Goal: Information Seeking & Learning: Learn about a topic

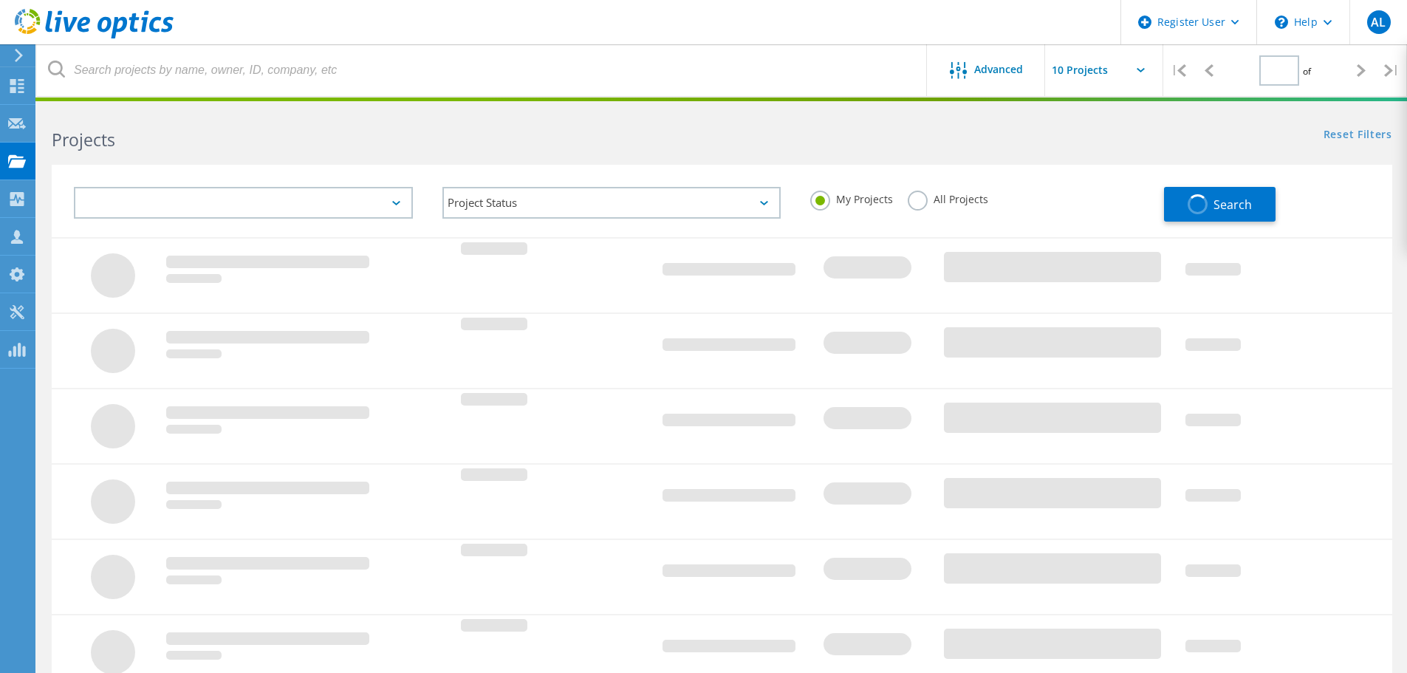
type input "1"
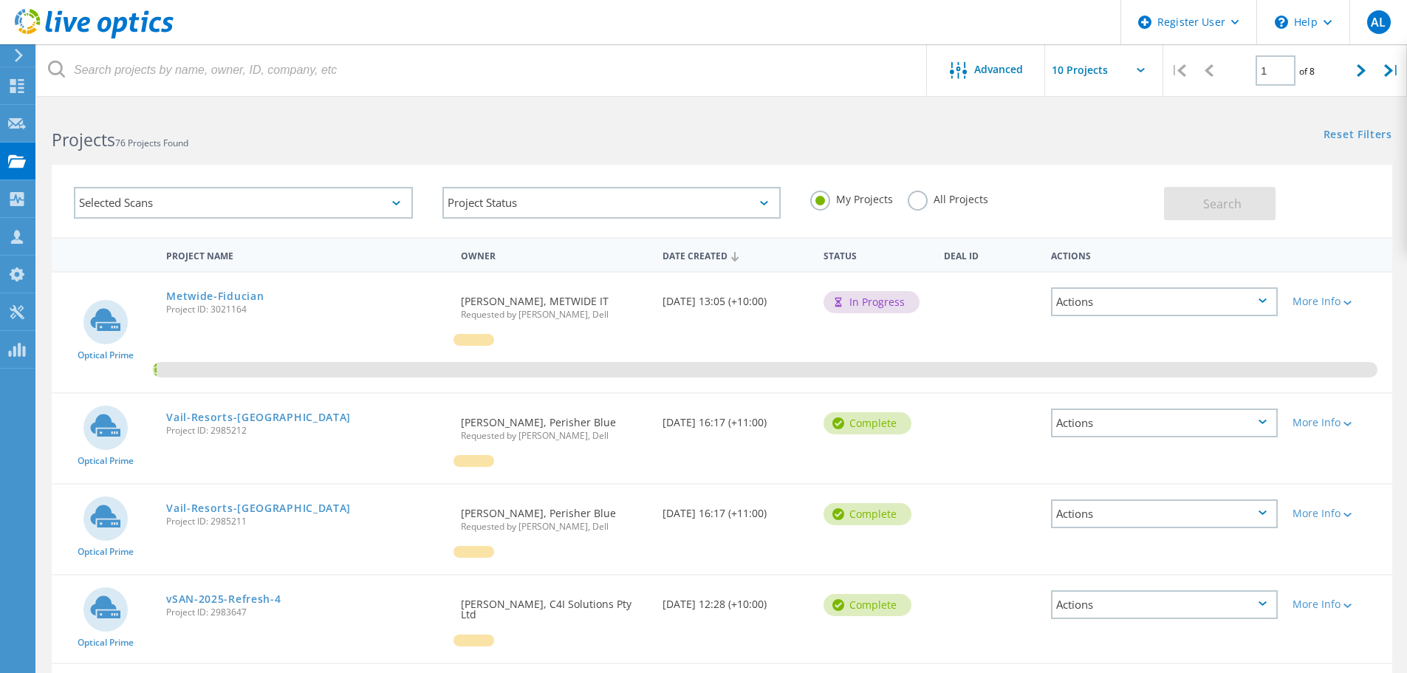
click at [615, 106] on html "Register User \n Help Explore Helpful Articles Contact Support AL Dell User [PE…" at bounding box center [703, 645] width 1407 height 1291
click at [217, 298] on link "Metwide-Fiducian" at bounding box center [215, 296] width 98 height 10
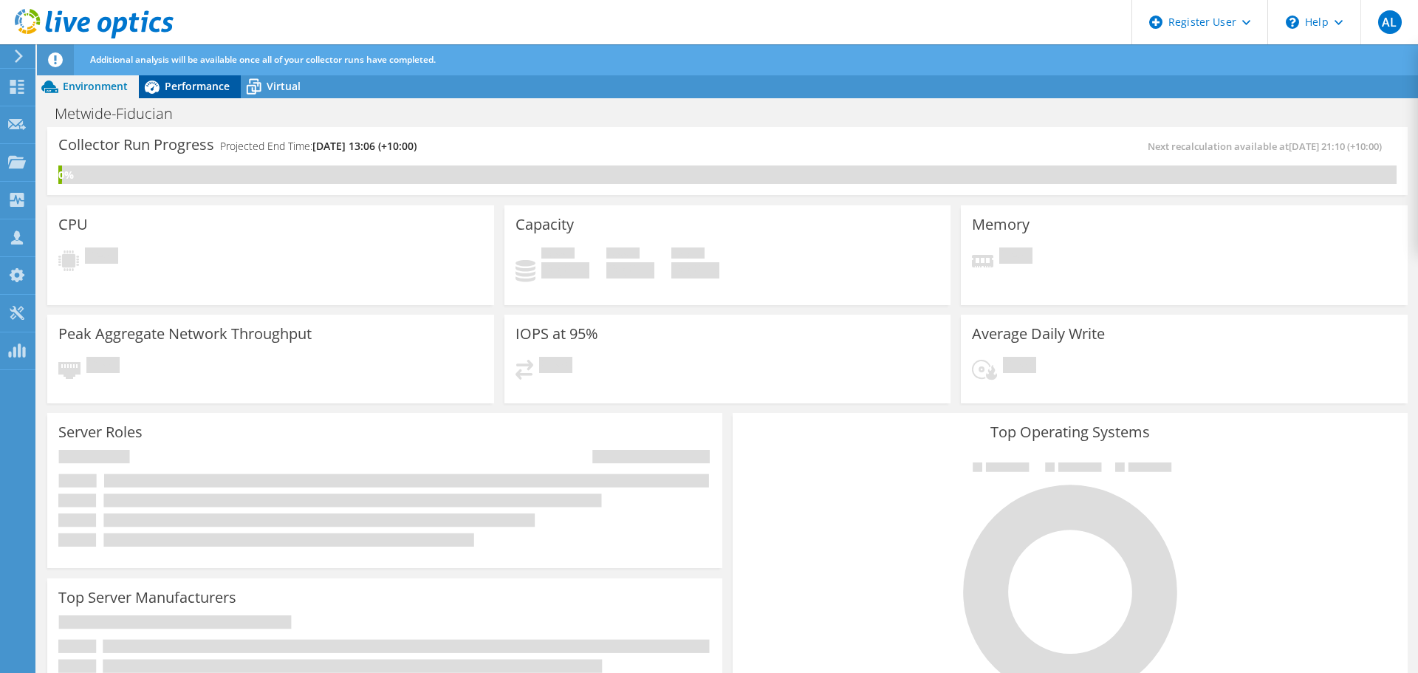
click at [213, 95] on div "Performance" at bounding box center [190, 87] width 102 height 24
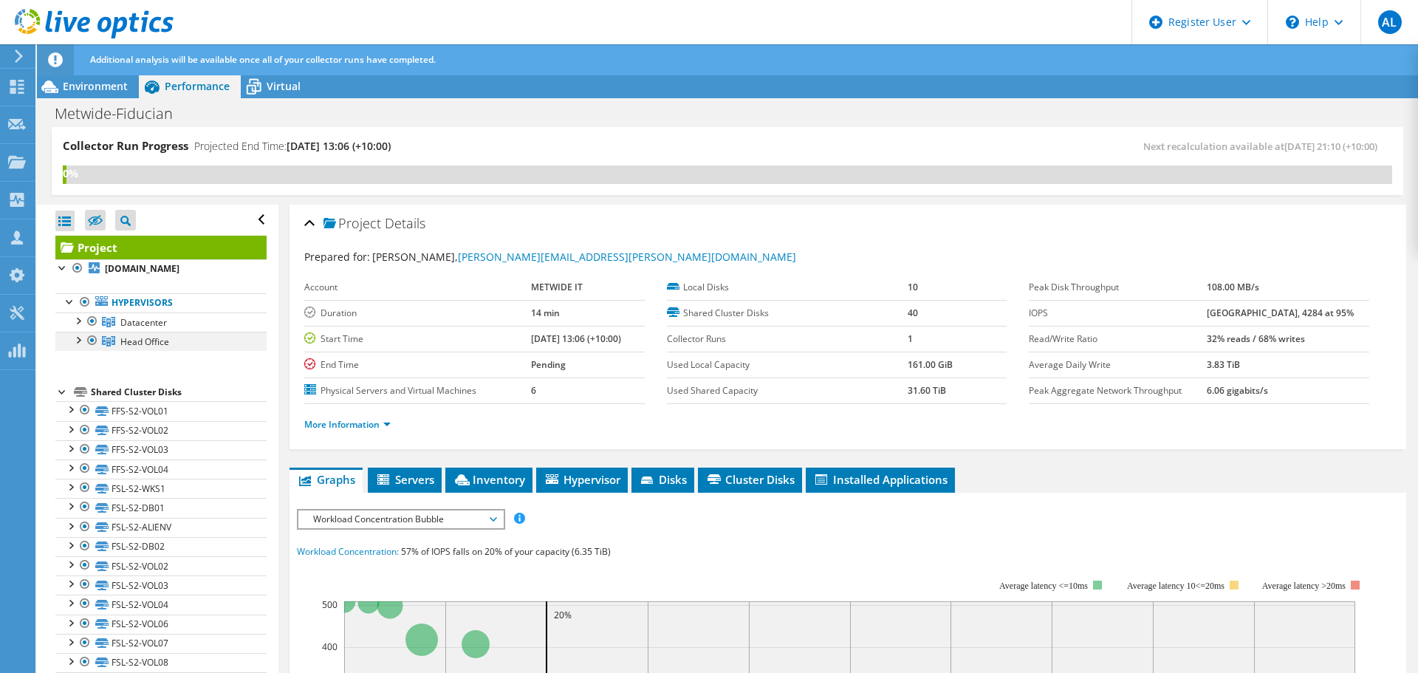
click at [78, 346] on div at bounding box center [77, 339] width 15 height 15
click at [80, 327] on div at bounding box center [77, 319] width 15 height 15
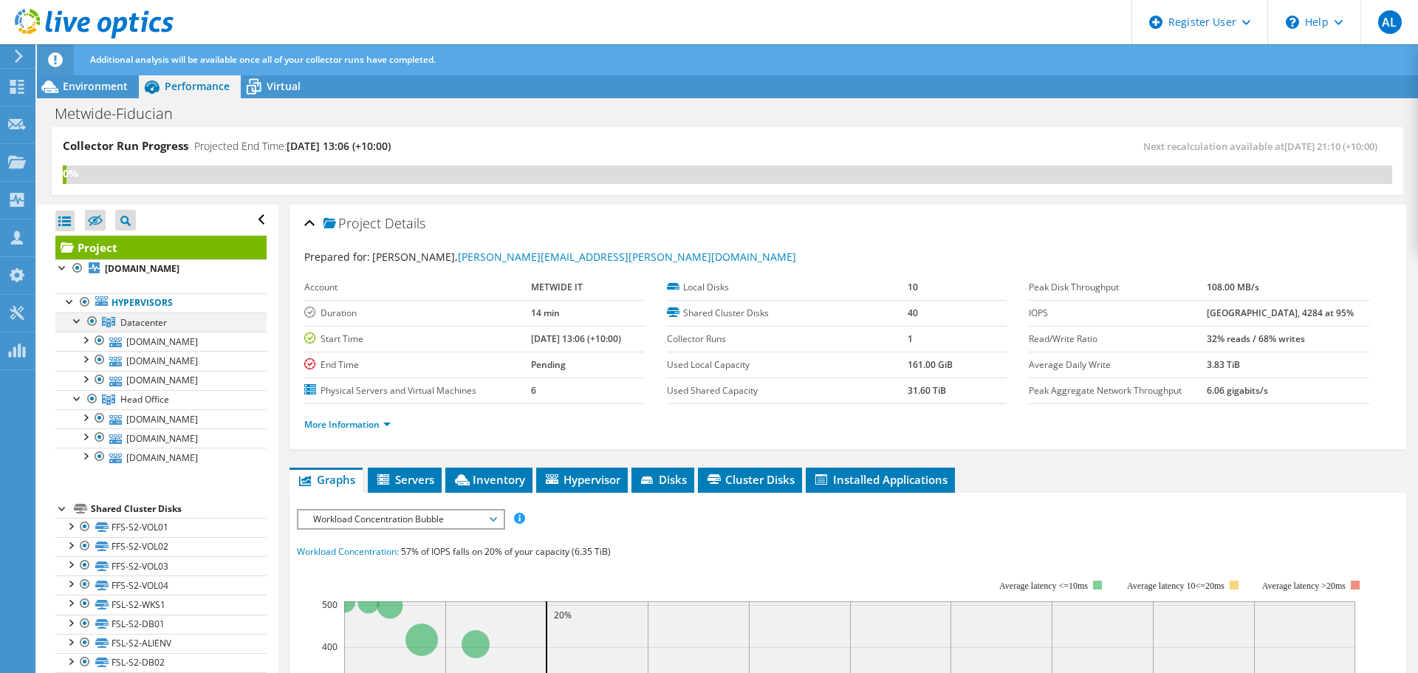
click at [81, 327] on div at bounding box center [77, 319] width 15 height 15
click at [75, 346] on div at bounding box center [77, 339] width 15 height 15
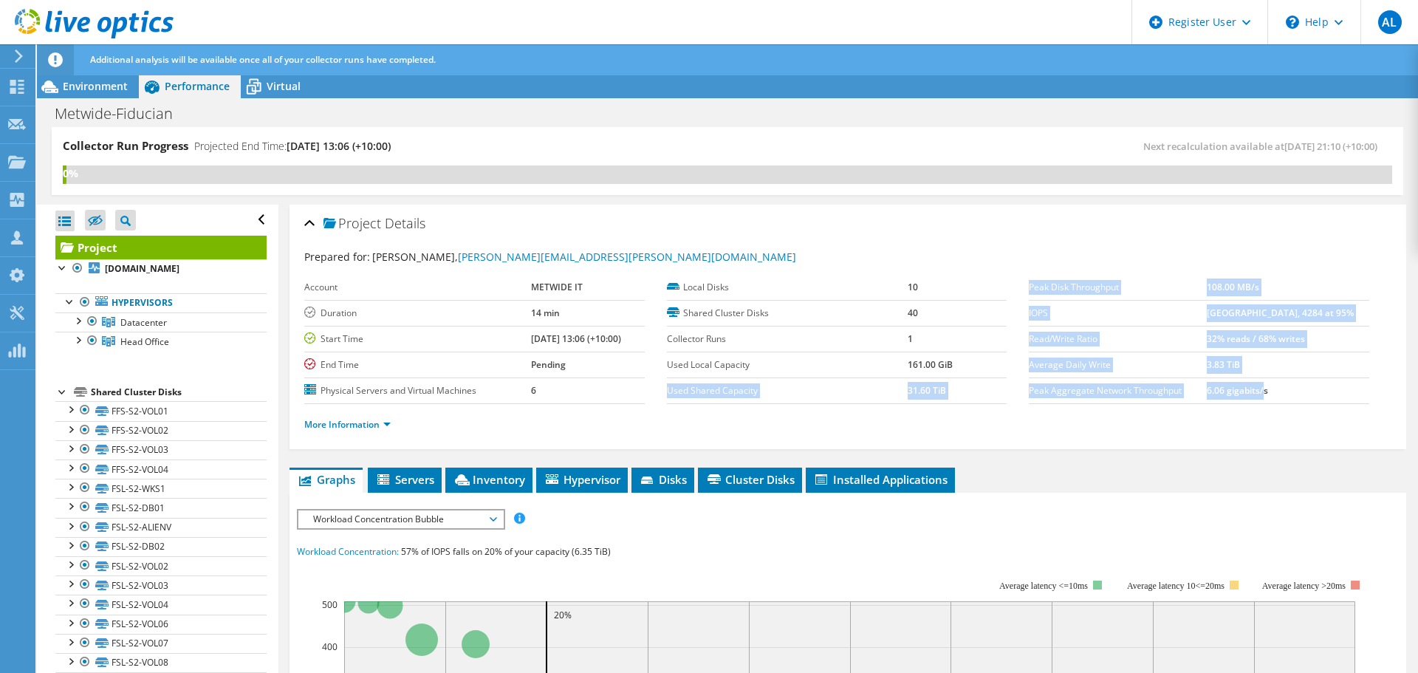
drag, startPoint x: 1277, startPoint y: 386, endPoint x: 957, endPoint y: 375, distance: 320.8
click at [957, 375] on section "Prepared for: Dale Edwards, Dale.Edwards@metwide.com.au Account METWIDE IT Dura…" at bounding box center [847, 347] width 1087 height 197
click at [1249, 377] on td "3.83 TiB" at bounding box center [1288, 365] width 163 height 26
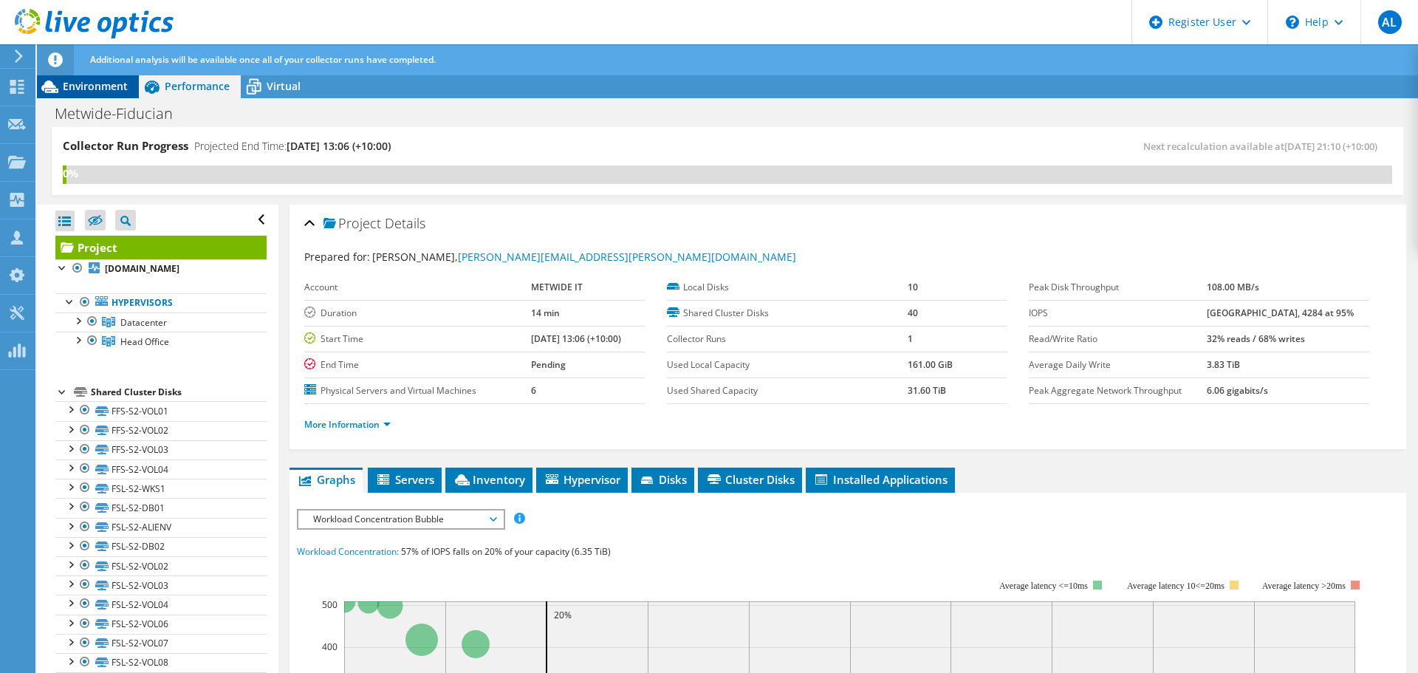
click at [115, 94] on div "Environment" at bounding box center [88, 87] width 102 height 24
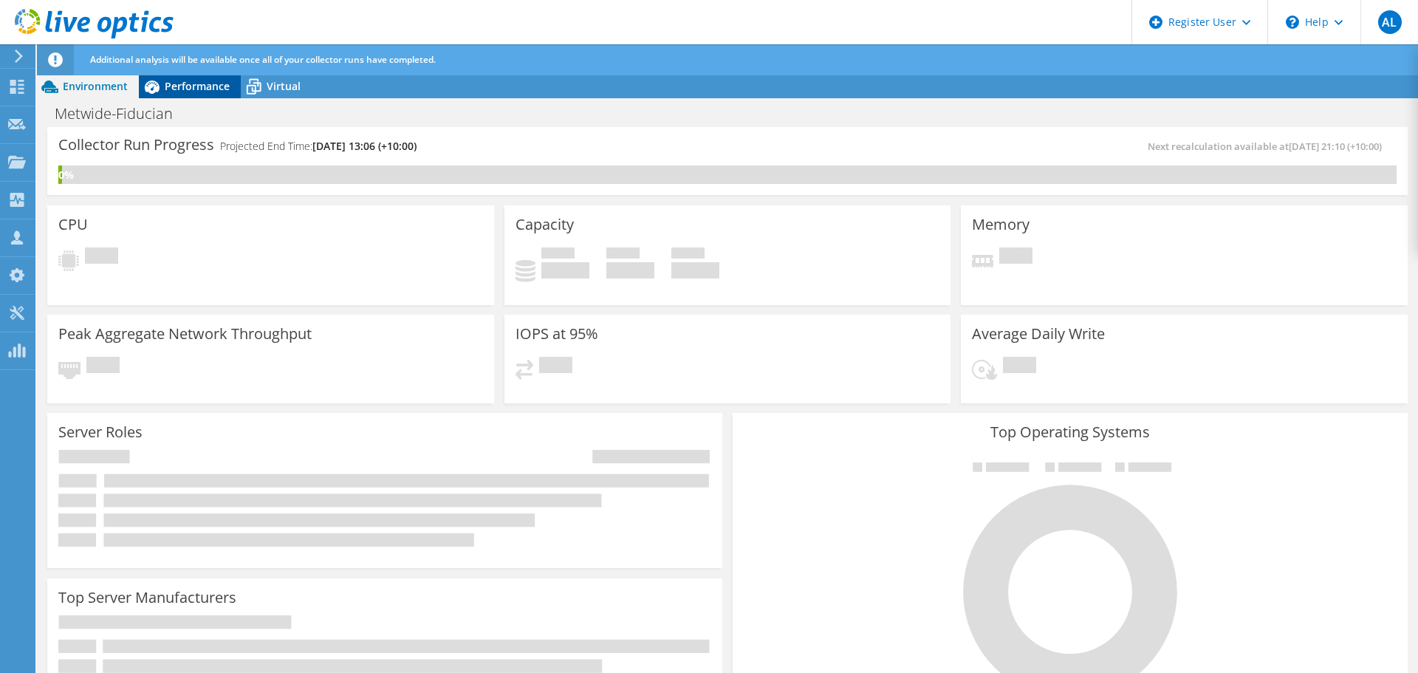
click at [188, 89] on span "Performance" at bounding box center [197, 86] width 65 height 14
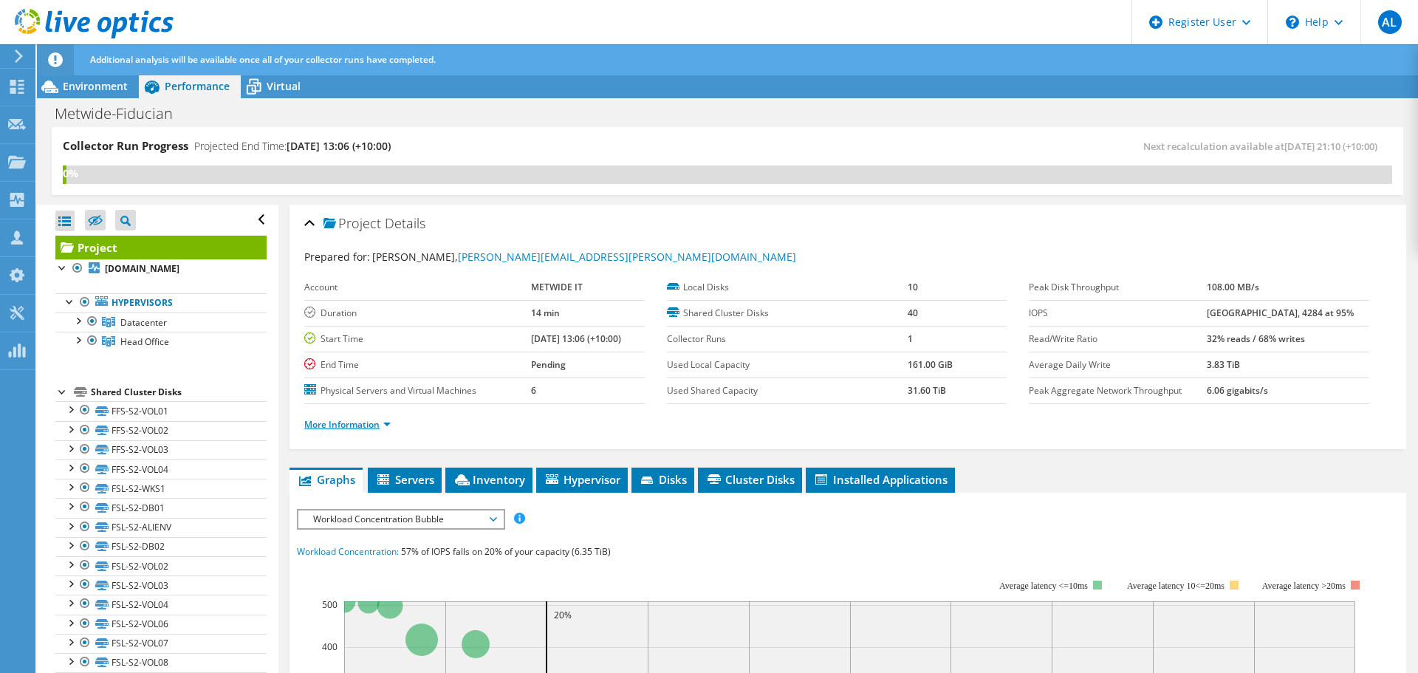
click at [358, 420] on link "More Information" at bounding box center [347, 424] width 86 height 13
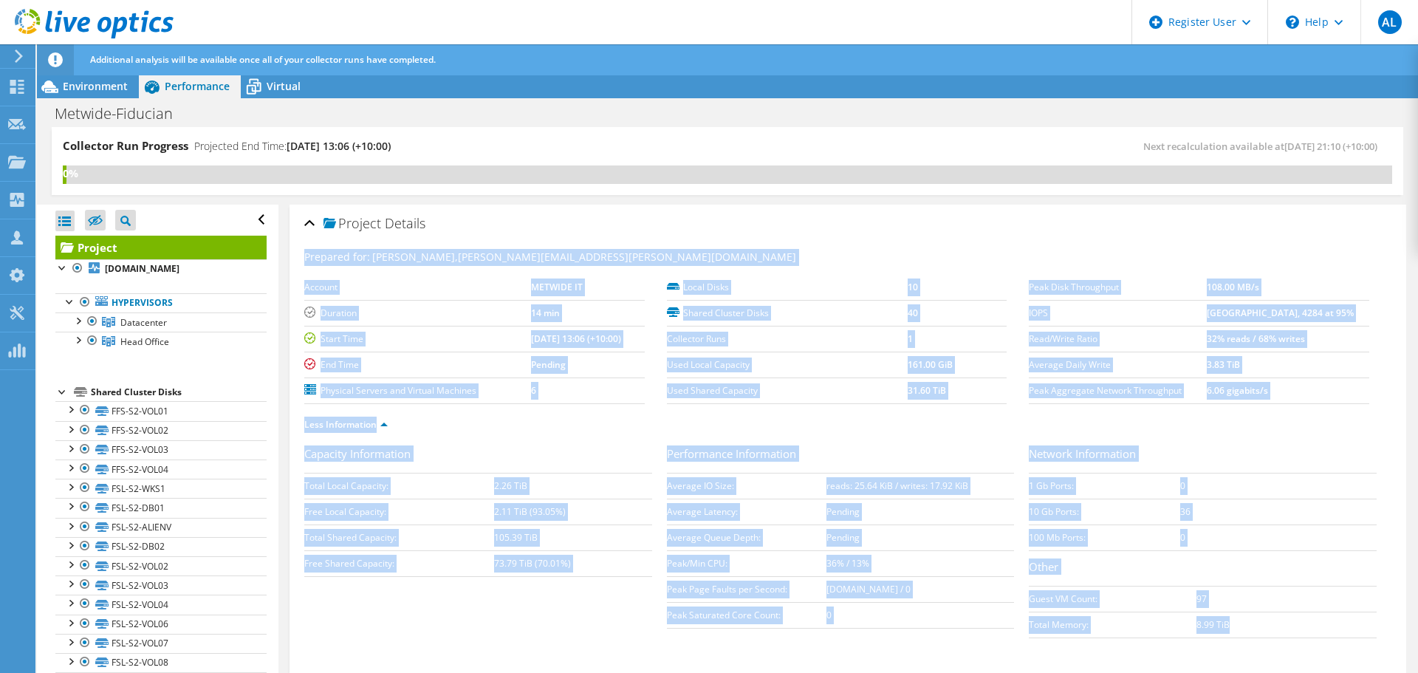
drag, startPoint x: 1245, startPoint y: 618, endPoint x: 293, endPoint y: 255, distance: 1019.2
click at [293, 255] on div "Project Details Prepared for: Dale Edwards, Dale.Edwards@metwide.com.au Account…" at bounding box center [848, 439] width 1117 height 468
click at [671, 264] on div "Prepared for: Dale Edwards, Dale.Edwards@metwide.com.au" at bounding box center [847, 257] width 1087 height 17
